Goal: Find specific page/section: Find specific page/section

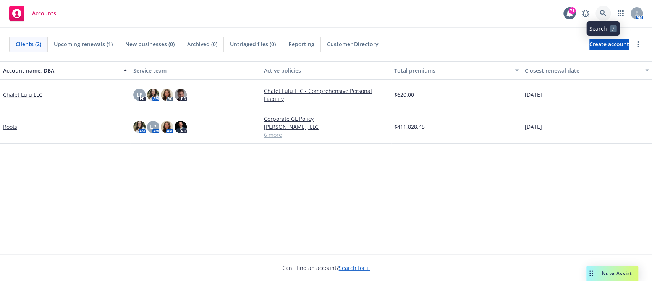
click at [603, 10] on icon at bounding box center [603, 13] width 7 height 7
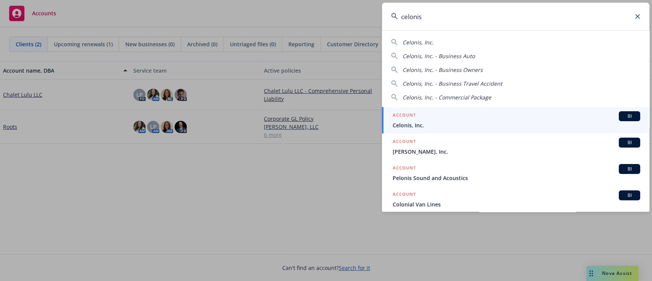
type input "celonis"
click at [455, 122] on span "Celonis, Inc." at bounding box center [517, 125] width 248 height 8
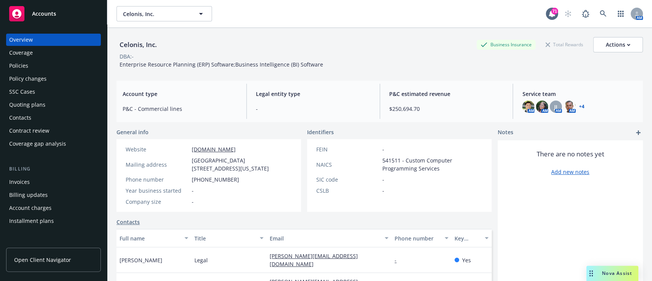
click at [21, 63] on div "Policies" at bounding box center [18, 66] width 19 height 12
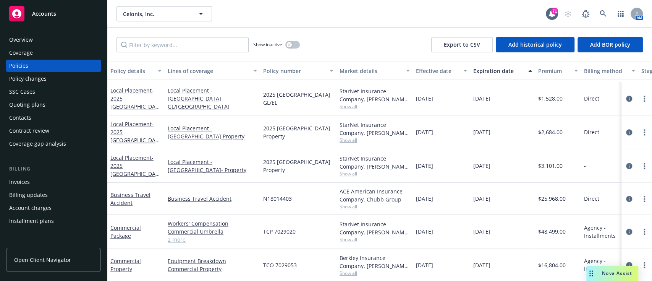
scroll to position [713, 0]
